Goal: Contribute content

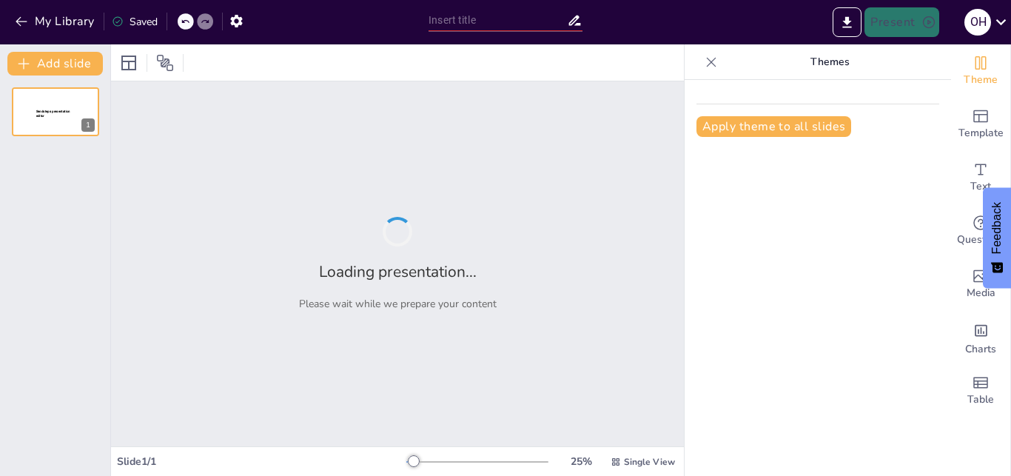
type input "تقرير قافلة القصر: تعزيز الوعي المجتمعي والأنشطة التوعوية"
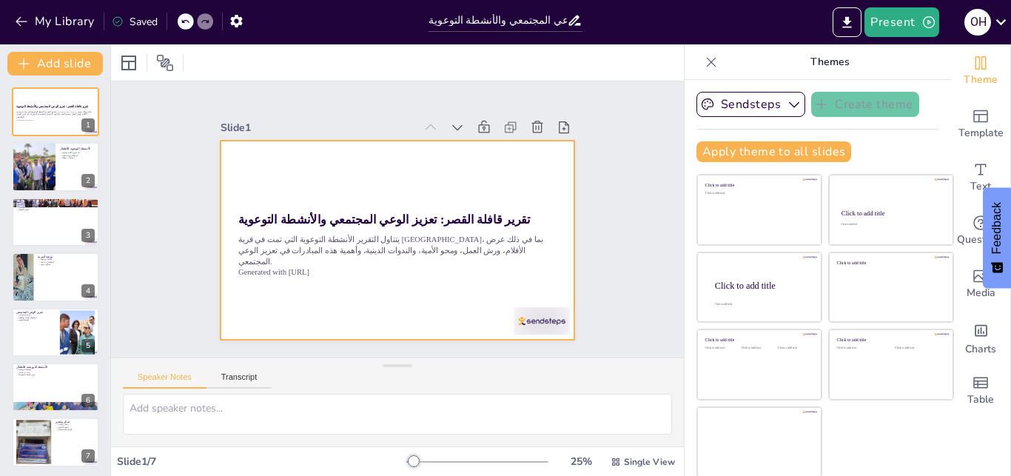
scroll to position [1, 0]
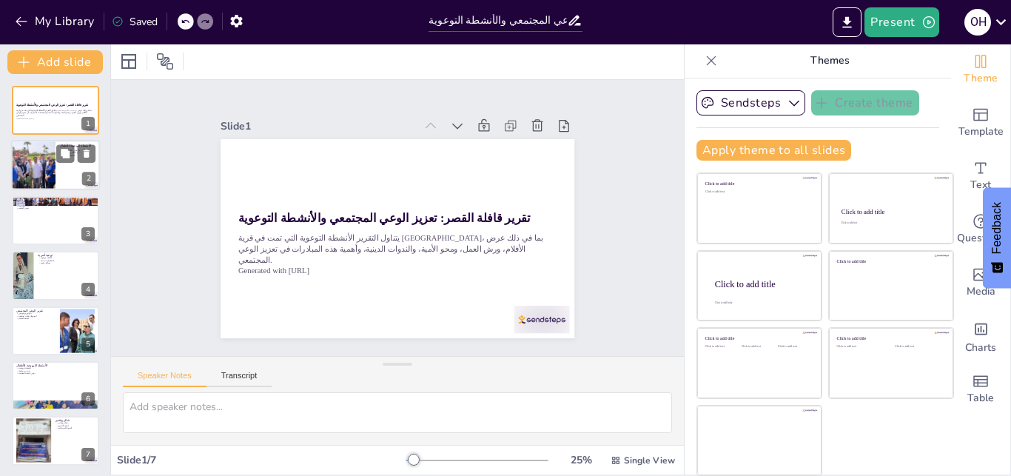
click at [30, 157] on div at bounding box center [33, 166] width 67 height 50
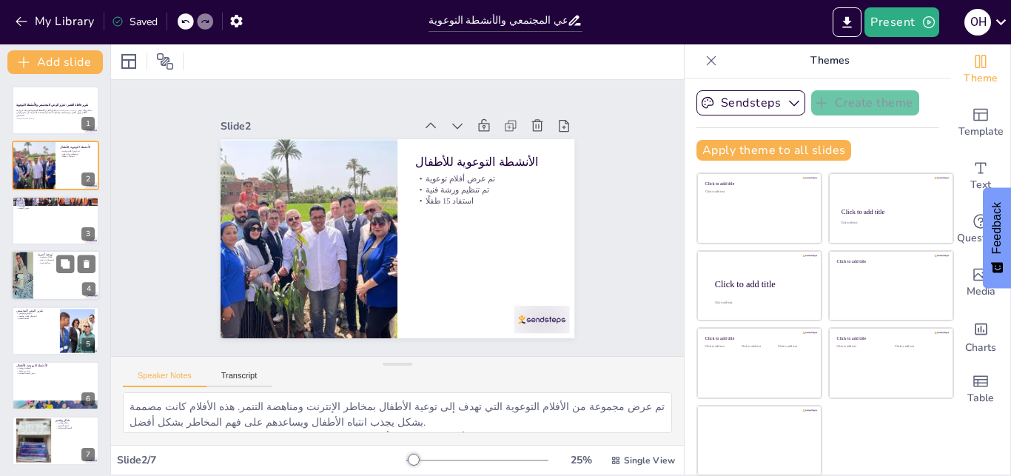
click at [35, 276] on div at bounding box center [55, 275] width 89 height 50
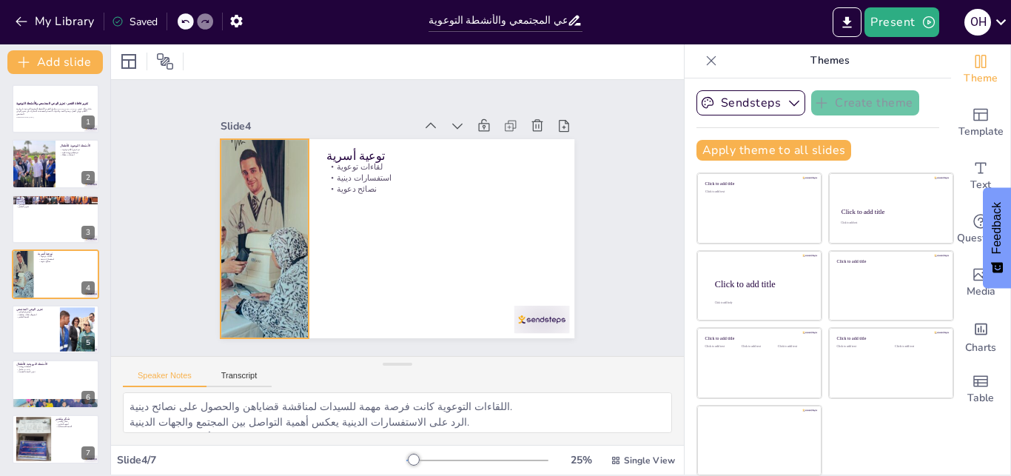
click at [241, 199] on div at bounding box center [302, 313] width 384 height 355
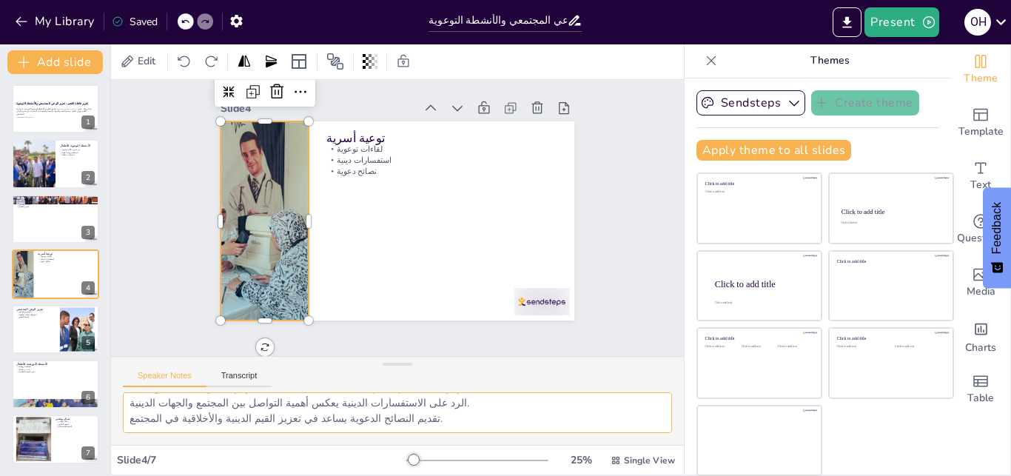
scroll to position [0, 0]
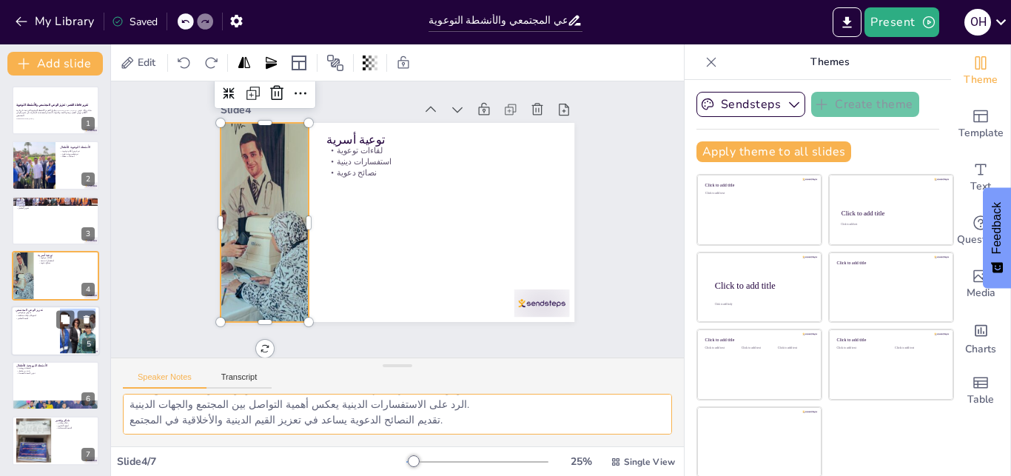
click at [30, 349] on div at bounding box center [55, 331] width 89 height 50
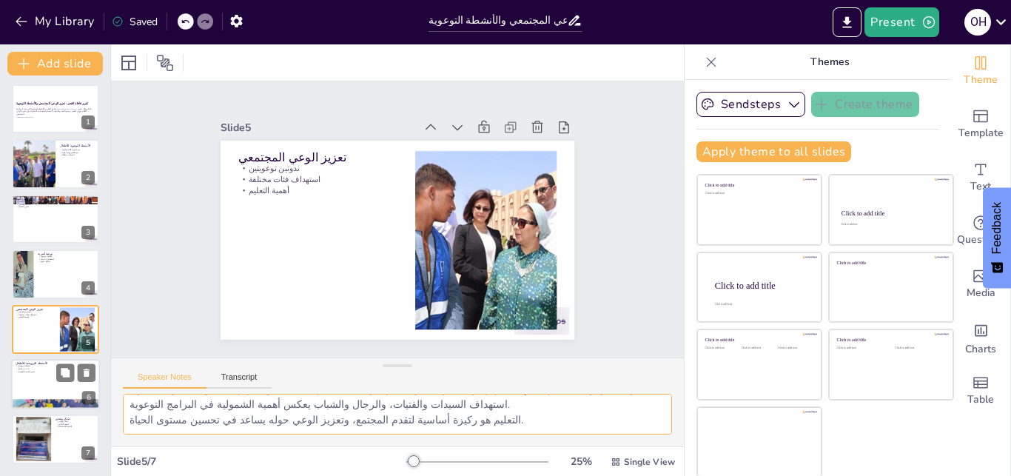
click at [27, 391] on div at bounding box center [55, 384] width 89 height 50
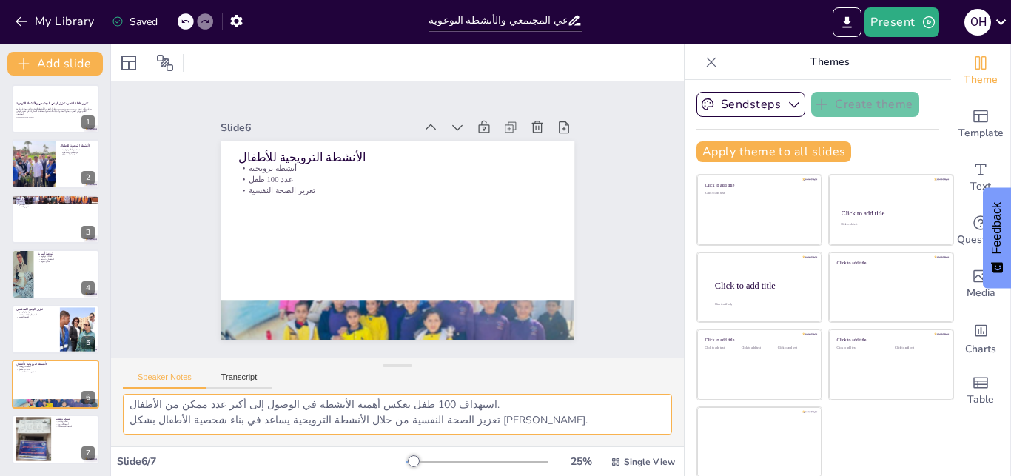
scroll to position [1, 0]
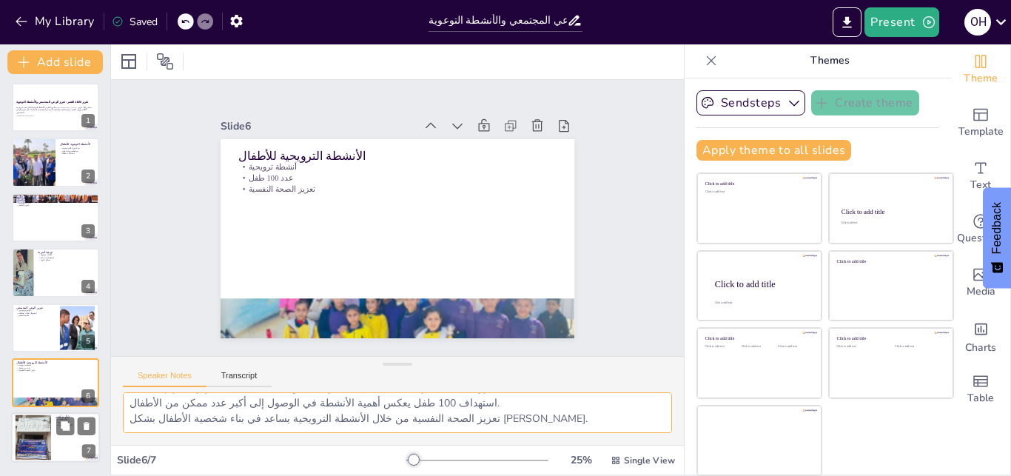
click at [33, 438] on div at bounding box center [33, 437] width 60 height 45
type textarea "تقديم الشكر والتقدير يعكس التزام المجتمع بالتعاون والعمل الجماعي لتحقيق الأهداف…"
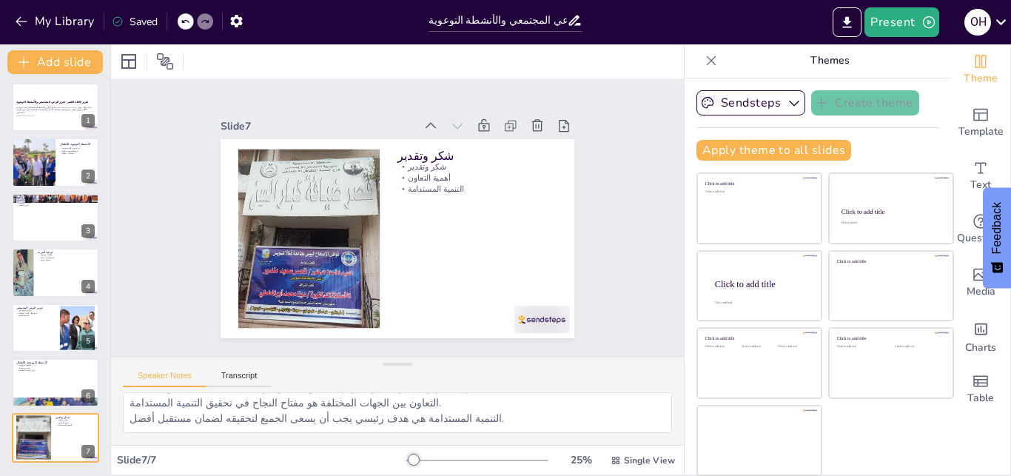
click at [97, 468] on div "تقرير قافلة القصر: تعزيز الوعي المجتمعي والأنشطة التوعوية يتناول التقرير الأنشط…" at bounding box center [55, 274] width 110 height 401
click at [97, 469] on div "تقرير قافلة القصر: تعزيز الوعي المجتمعي والأنشطة التوعوية يتناول التقرير الأنشط…" at bounding box center [55, 274] width 110 height 401
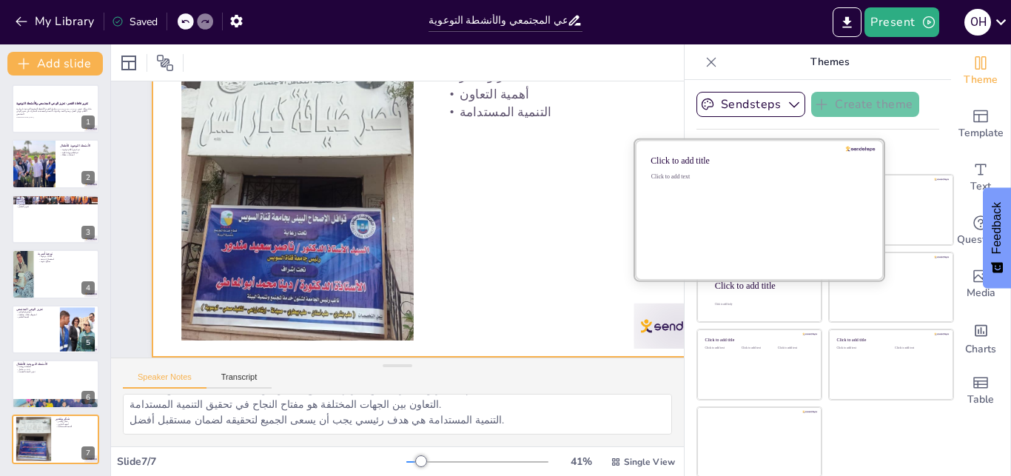
scroll to position [104, 0]
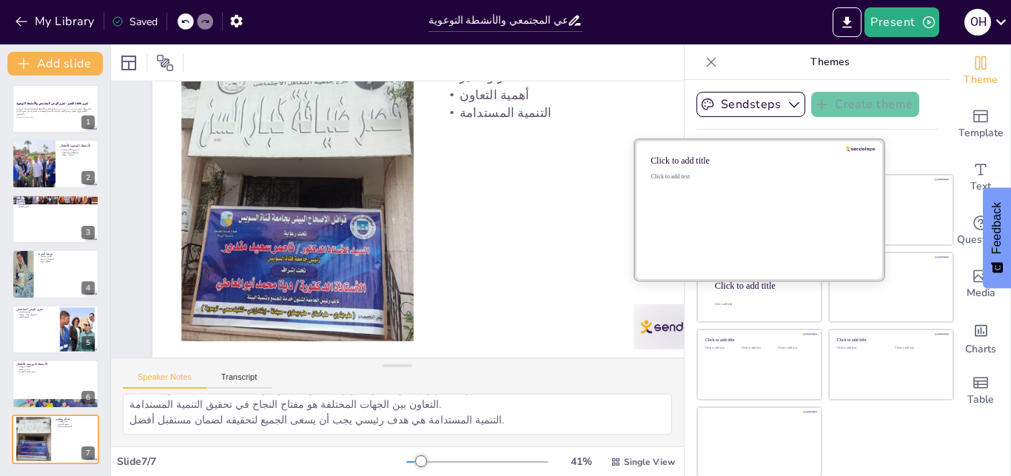
click at [730, 197] on div "Click to add text" at bounding box center [758, 219] width 212 height 92
click at [727, 199] on div "Click to add text" at bounding box center [758, 219] width 212 height 92
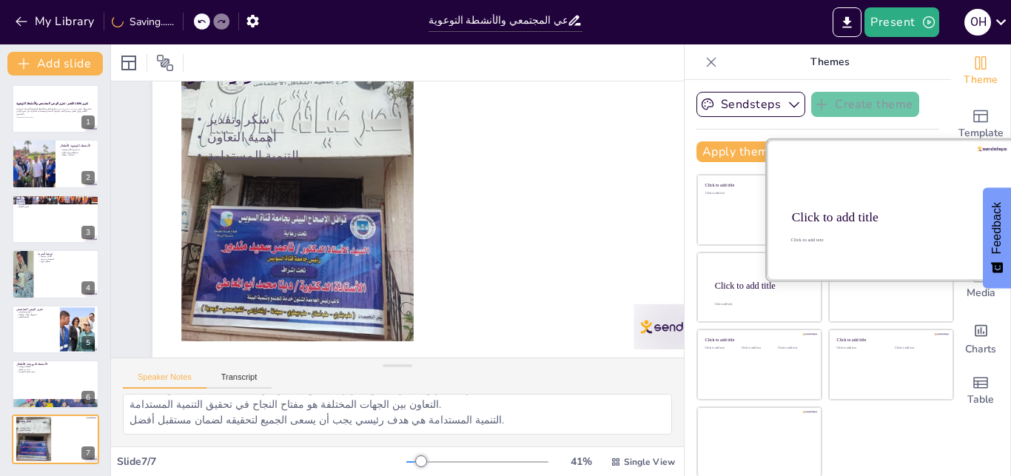
click at [866, 212] on div "Click to add title" at bounding box center [890, 217] width 196 height 15
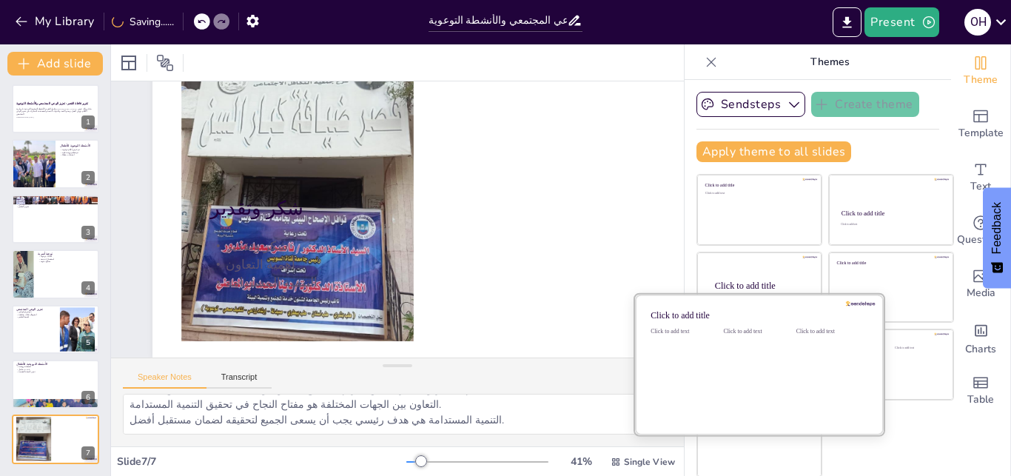
click at [733, 364] on div "Click to add text" at bounding box center [756, 374] width 67 height 92
